Goal: Task Accomplishment & Management: Manage account settings

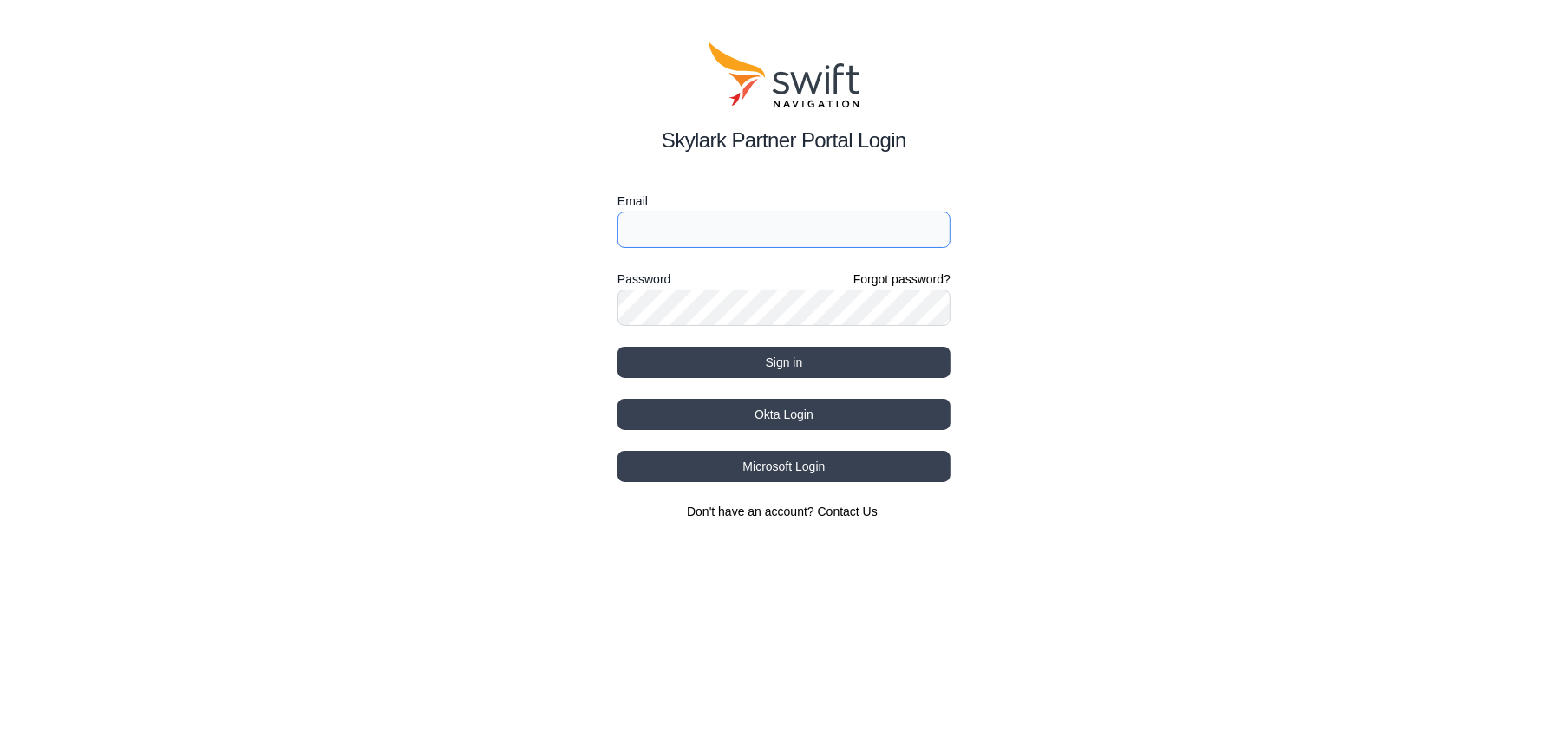
click at [785, 233] on input "Email" at bounding box center [784, 229] width 333 height 36
drag, startPoint x: 1119, startPoint y: 206, endPoint x: 980, endPoint y: 169, distance: 143.8
click at [1113, 203] on div "Skylark Partner Portal Login Email Password Forgot password? Sign in Okta Login…" at bounding box center [784, 281] width 1568 height 562
click at [685, 136] on h2 "Skylark Partner Portal Login" at bounding box center [784, 140] width 333 height 31
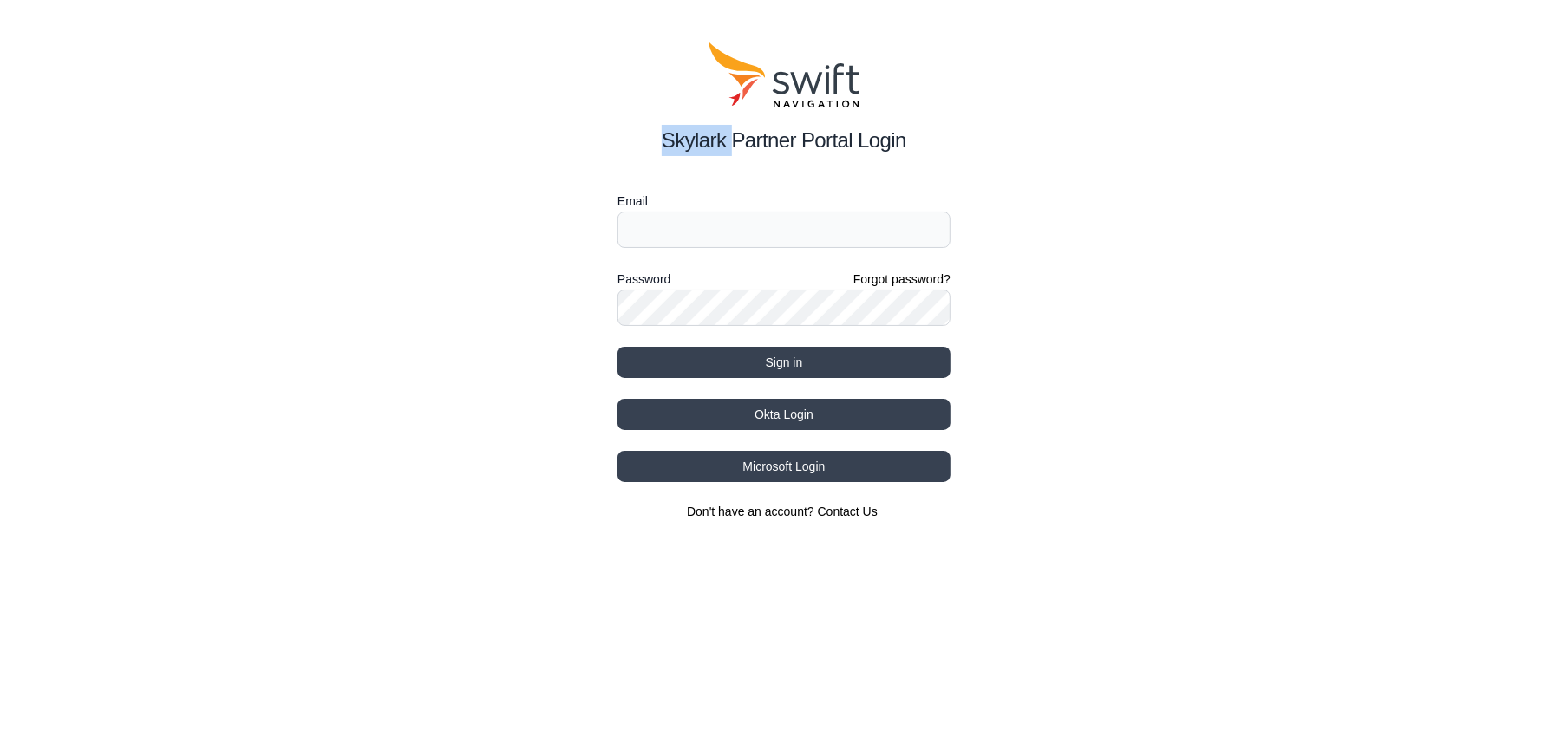
copy h2 "Skylark"
drag, startPoint x: 916, startPoint y: 143, endPoint x: 621, endPoint y: 141, distance: 295.0
click at [915, 142] on h2 "Skylark Partner Portal Login" at bounding box center [784, 140] width 333 height 31
drag, startPoint x: 621, startPoint y: 141, endPoint x: 574, endPoint y: 142, distance: 47.0
click at [551, 140] on div "Skylark Partner Portal Login Email Password Forgot password? Sign in Okta Login…" at bounding box center [784, 281] width 1568 height 562
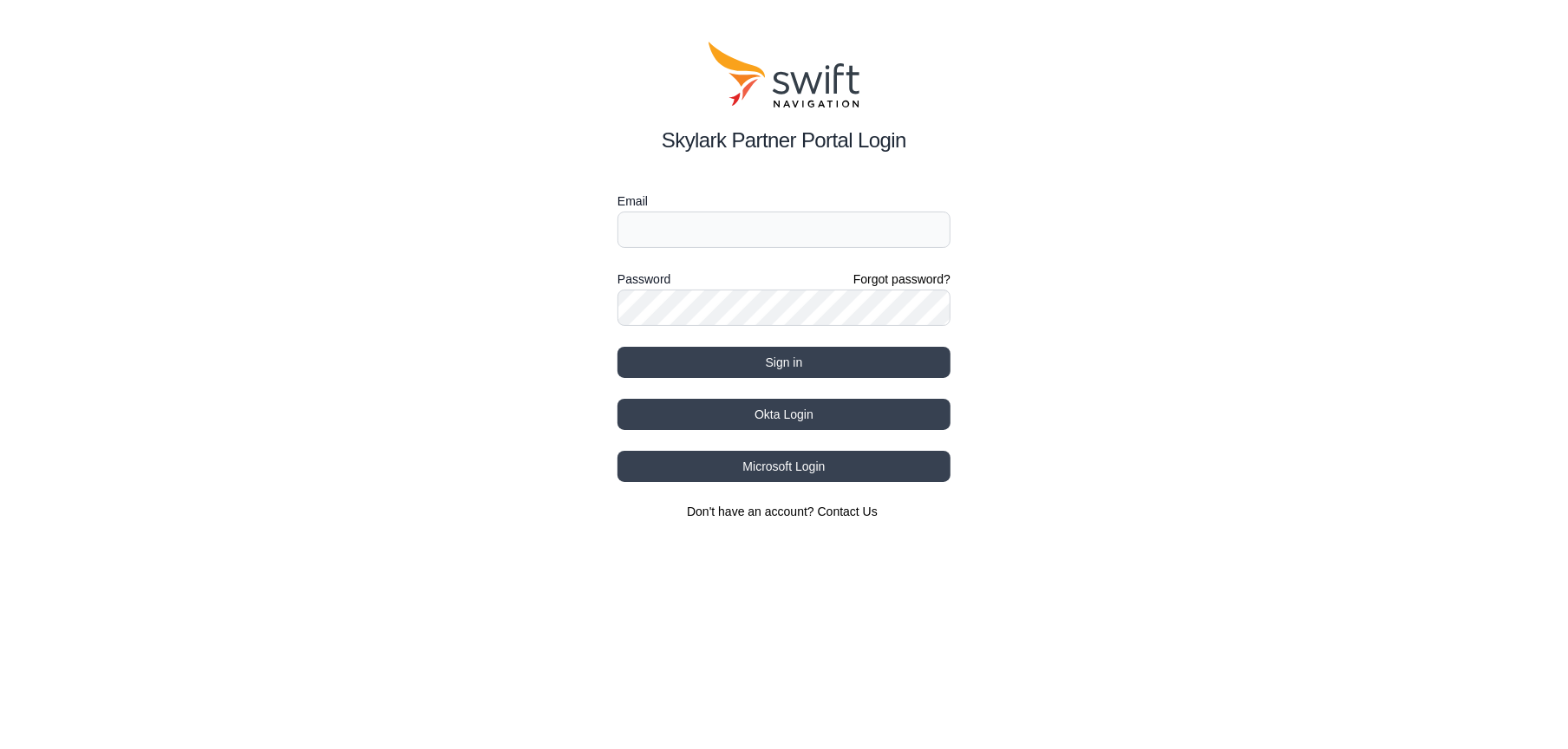
drag, startPoint x: 321, startPoint y: 417, endPoint x: 314, endPoint y: 405, distance: 13.9
click at [318, 411] on div "Skylark Partner Portal Login Email Password Forgot password? Sign in Okta Login…" at bounding box center [784, 281] width 1568 height 562
drag, startPoint x: 650, startPoint y: 133, endPoint x: 944, endPoint y: 139, distance: 294.1
click at [944, 139] on h2 "Skylark Partner Portal Login" at bounding box center [784, 140] width 333 height 31
